Goal: Navigation & Orientation: Find specific page/section

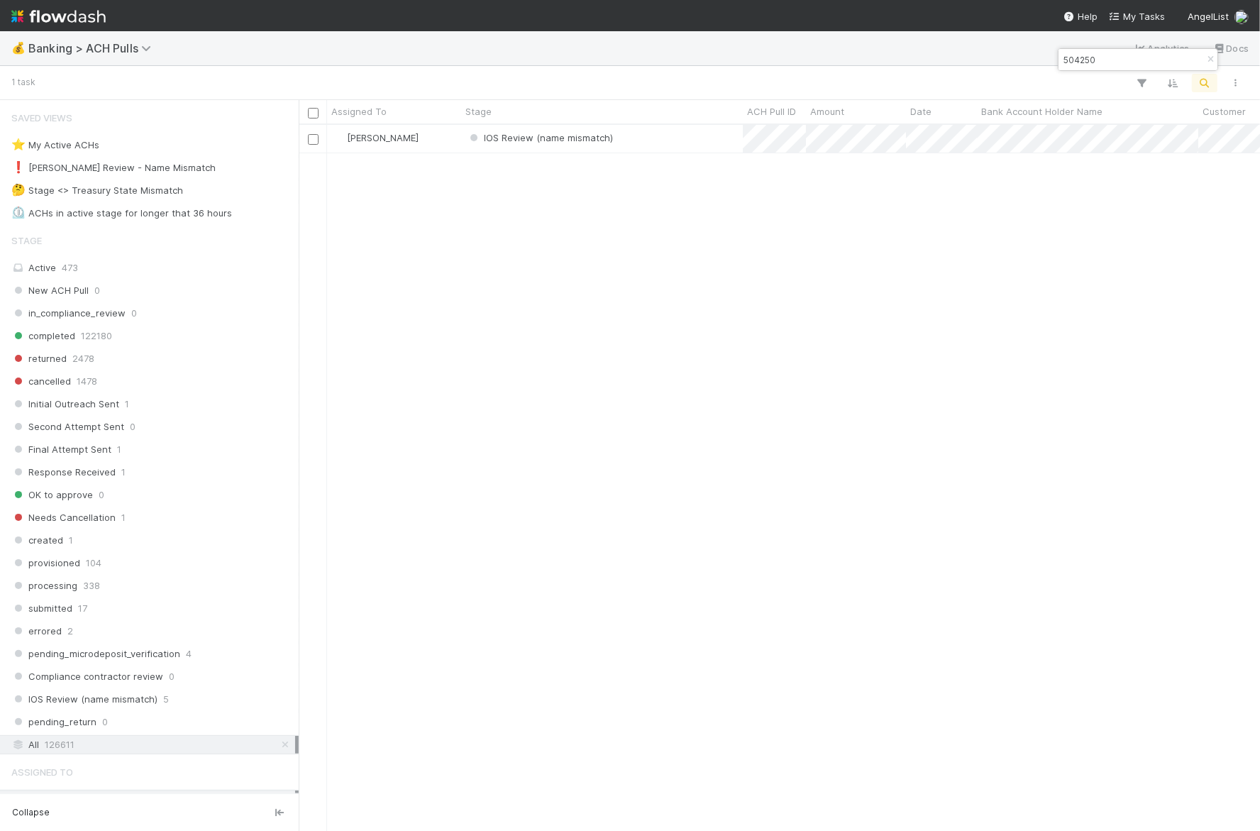
scroll to position [706, 962]
